Goal: Task Accomplishment & Management: Manage account settings

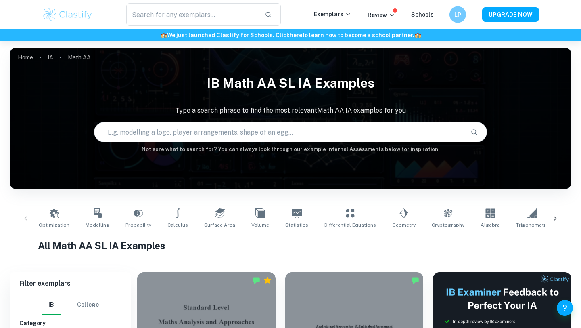
scroll to position [83, 0]
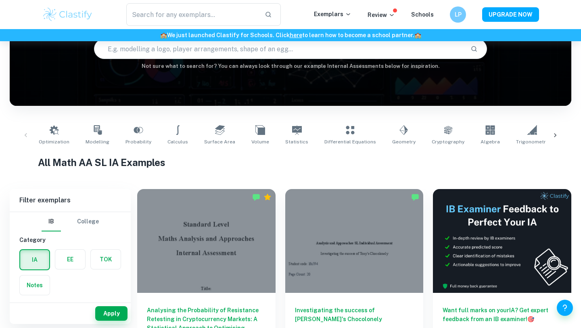
click at [364, 48] on input "text" at bounding box center [279, 49] width 370 height 23
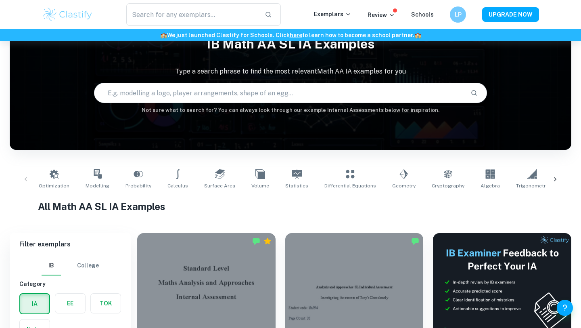
scroll to position [15, 0]
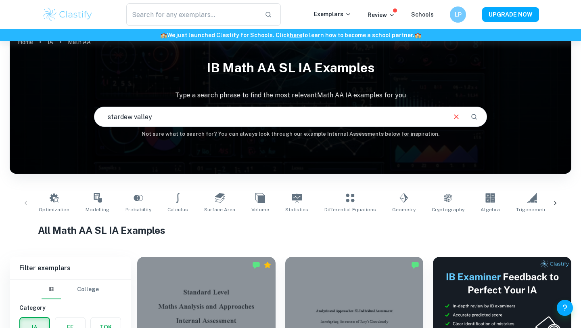
type input "stardew valley"
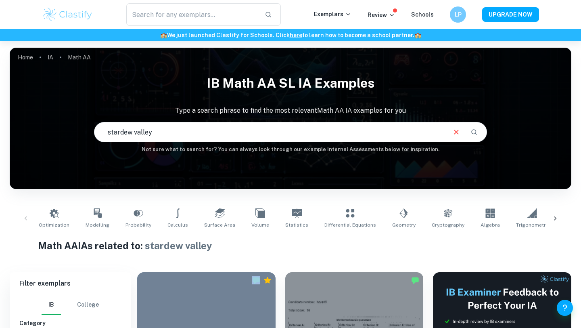
click at [65, 17] on img at bounding box center [67, 14] width 51 height 16
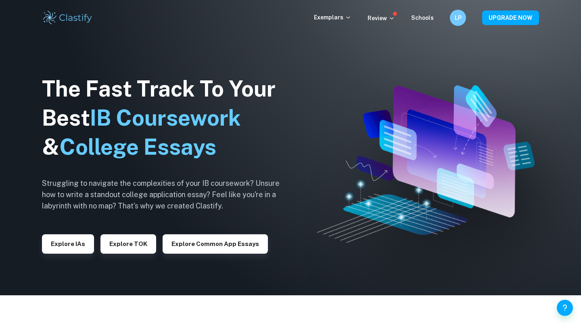
scroll to position [5, 0]
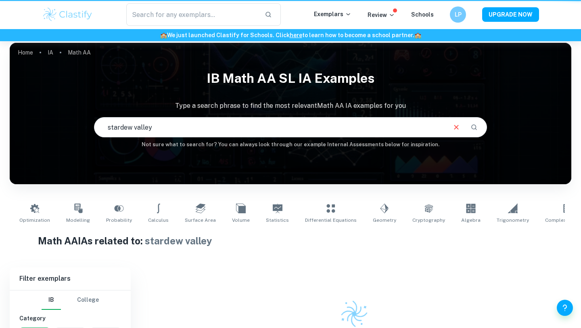
click at [455, 8] on div "LP" at bounding box center [458, 14] width 16 height 16
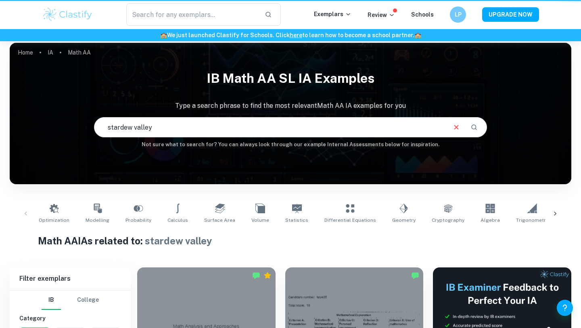
click at [461, 17] on div at bounding box center [290, 164] width 581 height 328
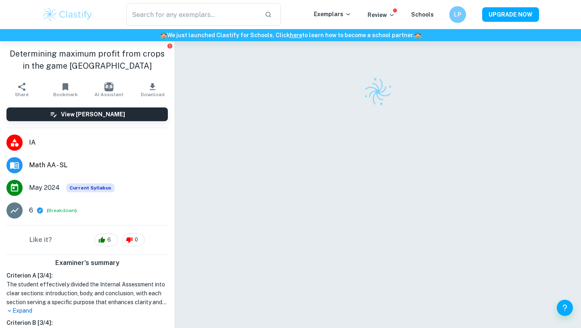
click at [456, 10] on h6 "LP" at bounding box center [458, 14] width 10 height 9
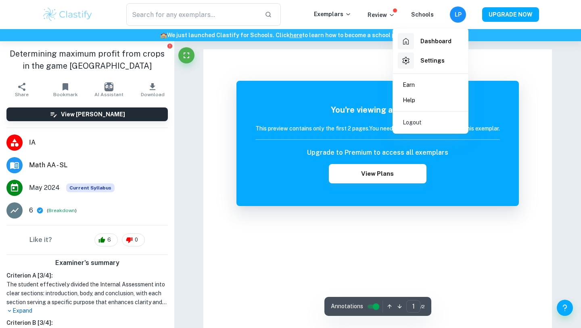
click at [414, 127] on li "Logout" at bounding box center [431, 122] width 69 height 15
